Goal: Obtain resource: Download file/media

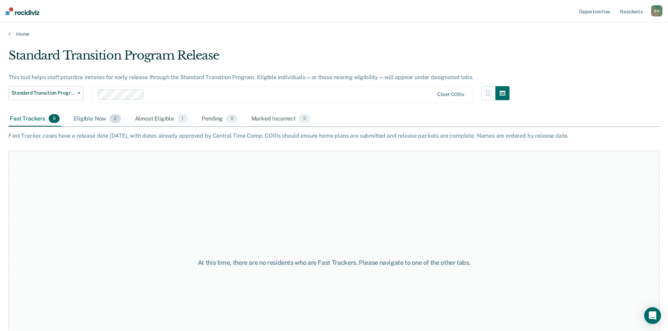
click at [88, 122] on div "Eligible Now 2" at bounding box center [97, 118] width 50 height 15
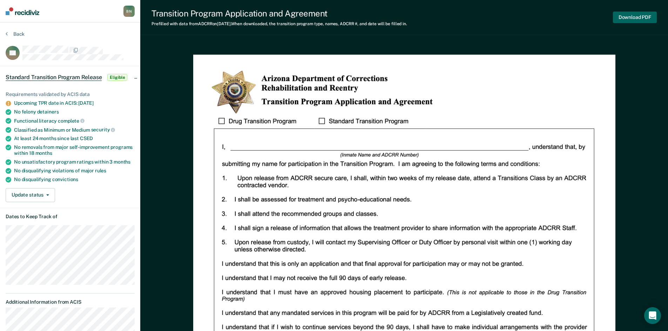
drag, startPoint x: 450, startPoint y: 102, endPoint x: 637, endPoint y: 18, distance: 205.8
click at [637, 18] on button "Download PDF" at bounding box center [635, 18] width 44 height 12
